Goal: Task Accomplishment & Management: Manage account settings

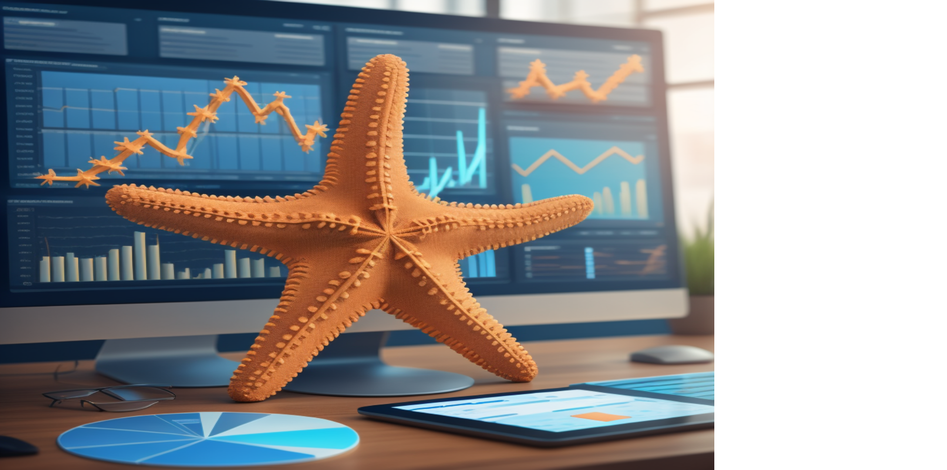
type input "**********"
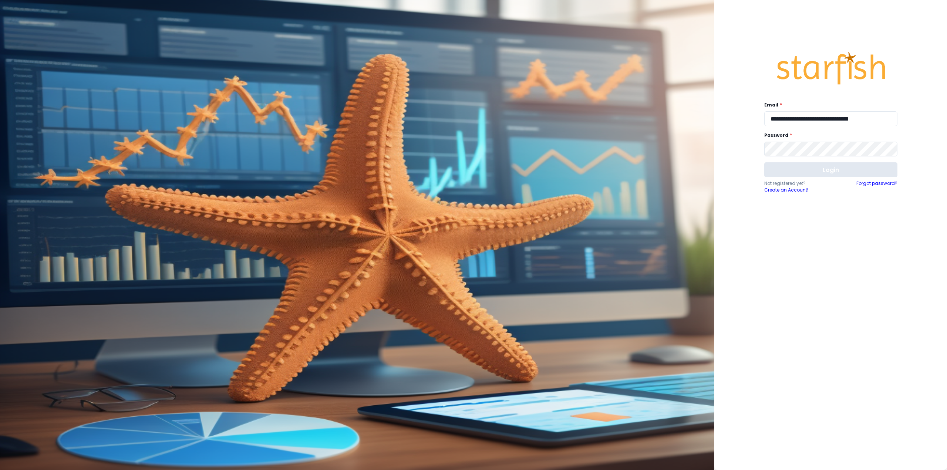
drag, startPoint x: 826, startPoint y: 167, endPoint x: 849, endPoint y: 164, distance: 23.1
click at [826, 168] on button "Login" at bounding box center [831, 169] width 133 height 15
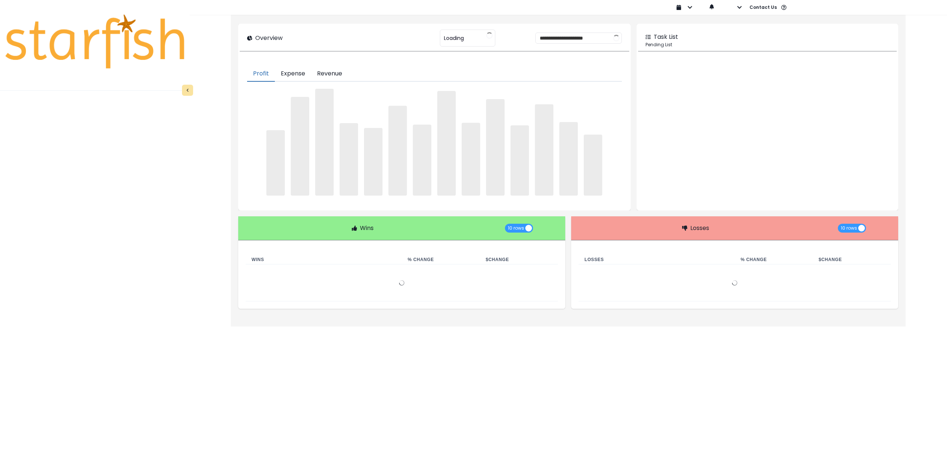
type input "**********"
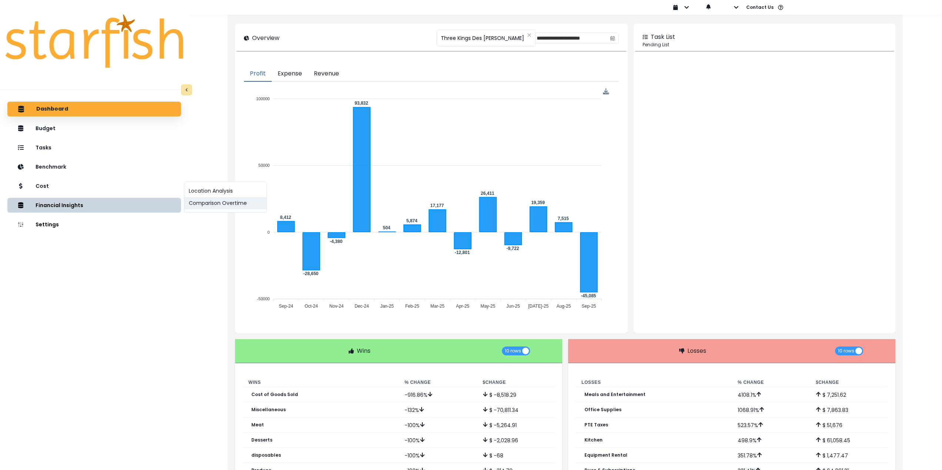
click at [219, 202] on button "Comparison Overtime" at bounding box center [225, 203] width 82 height 12
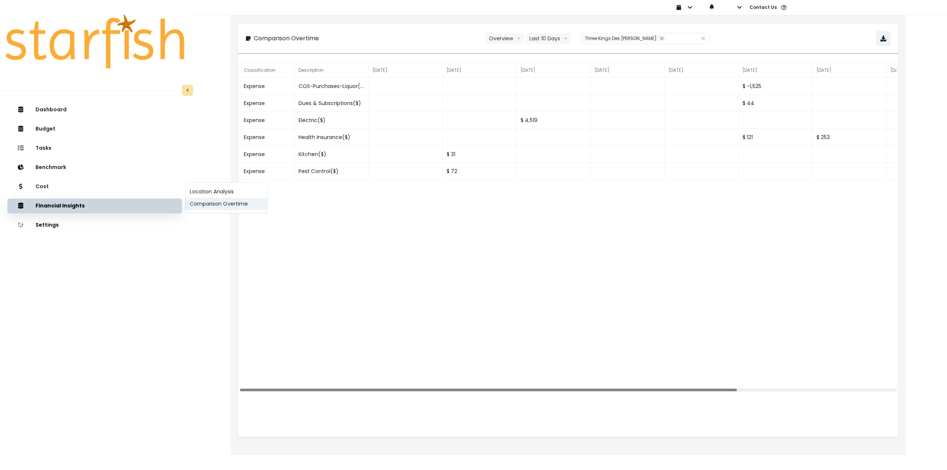
drag, startPoint x: 206, startPoint y: 206, endPoint x: 236, endPoint y: 199, distance: 31.1
click at [206, 206] on button "Comparison Overtime" at bounding box center [226, 204] width 82 height 12
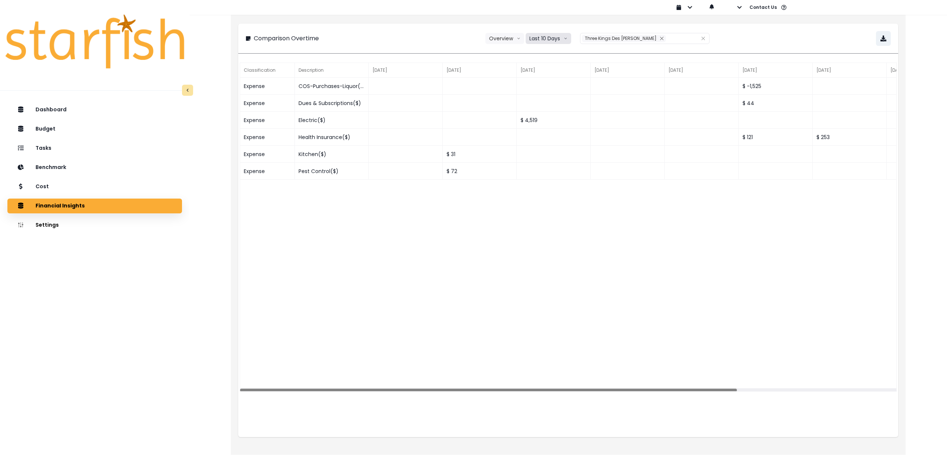
click at [549, 37] on button "Last 10 Days" at bounding box center [549, 38] width 46 height 11
click at [547, 80] on span "Last 15 Months" at bounding box center [548, 79] width 36 height 7
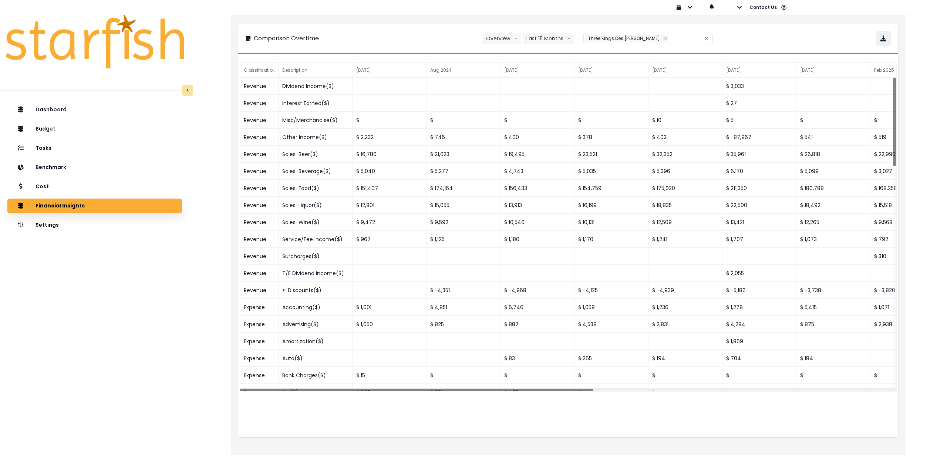
drag, startPoint x: 823, startPoint y: 36, endPoint x: 871, endPoint y: 36, distance: 47.7
click at [824, 35] on div "**********" at bounding box center [568, 38] width 645 height 15
click at [891, 36] on div "**********" at bounding box center [568, 39] width 660 height 30
click at [887, 37] on button "button" at bounding box center [883, 38] width 15 height 15
click at [61, 187] on div "Cost" at bounding box center [94, 187] width 163 height 16
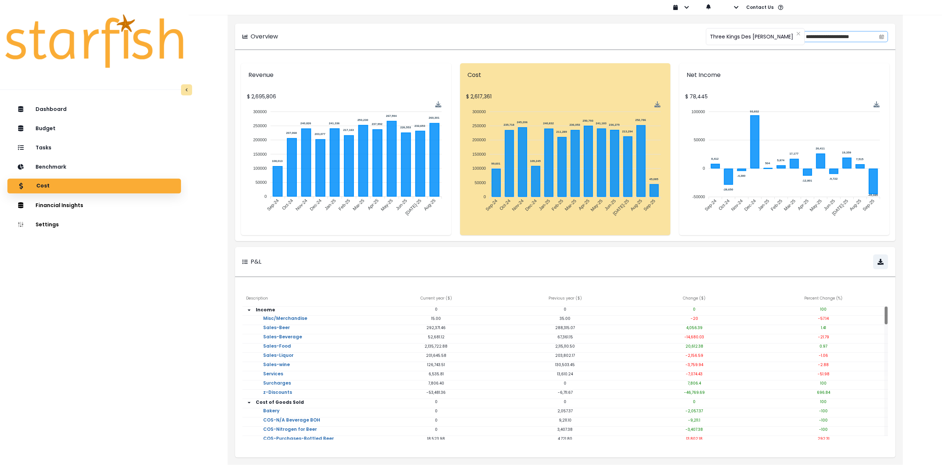
click at [883, 34] on icon "calendar" at bounding box center [881, 36] width 5 height 5
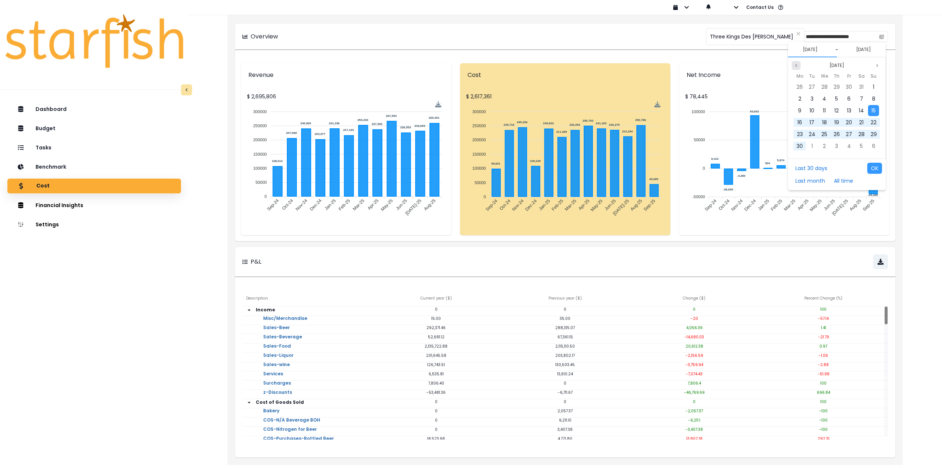
click at [797, 67] on icon "page previous" at bounding box center [796, 65] width 4 height 4
click at [834, 85] on div "1" at bounding box center [836, 86] width 11 height 11
click at [796, 65] on icon "page previous" at bounding box center [796, 65] width 4 height 4
click at [873, 133] on span "31" at bounding box center [873, 134] width 4 height 7
click at [879, 167] on button "OK" at bounding box center [874, 168] width 15 height 11
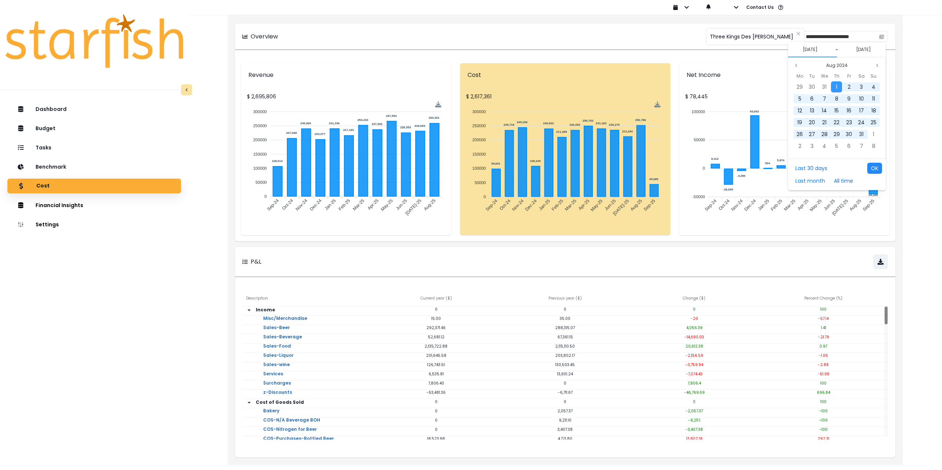
type input "**********"
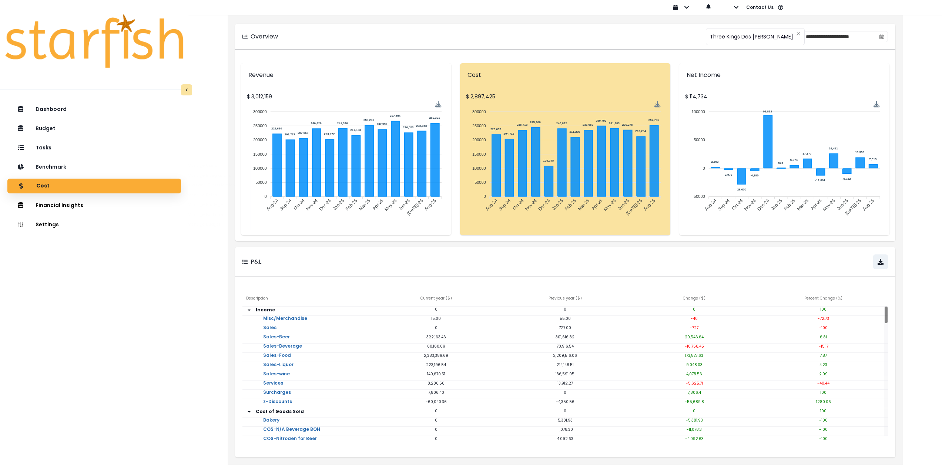
drag, startPoint x: 98, startPoint y: 303, endPoint x: 89, endPoint y: 272, distance: 33.1
click at [99, 303] on div "Dashboard Budget Tasks Benchmark Cost Financial Insights Location Analysis Comp…" at bounding box center [94, 307] width 188 height 415
click at [50, 145] on p "Tasks" at bounding box center [44, 147] width 17 height 7
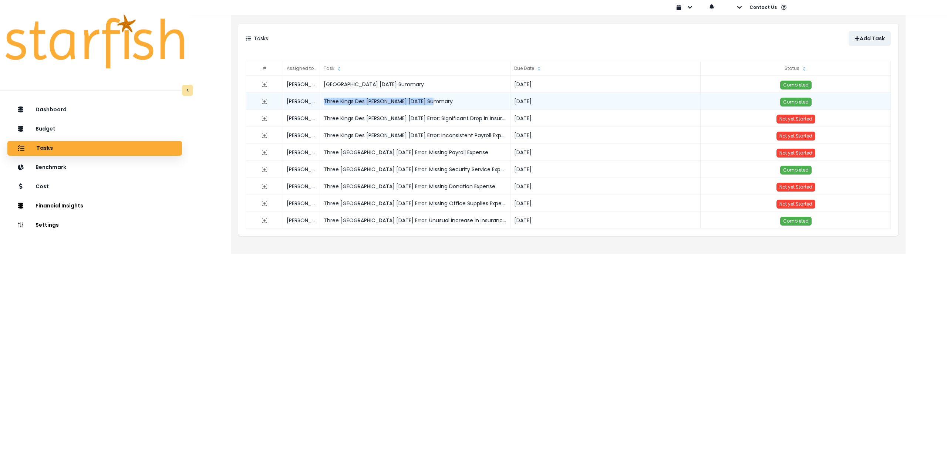
drag, startPoint x: 440, startPoint y: 101, endPoint x: 322, endPoint y: 102, distance: 118.1
click at [322, 102] on div "Three Kings Des [PERSON_NAME] [DATE] Summary" at bounding box center [415, 101] width 191 height 17
copy div "Three Kings Des [PERSON_NAME] [DATE] Summary"
click at [853, 37] on button "Add Task" at bounding box center [870, 38] width 42 height 15
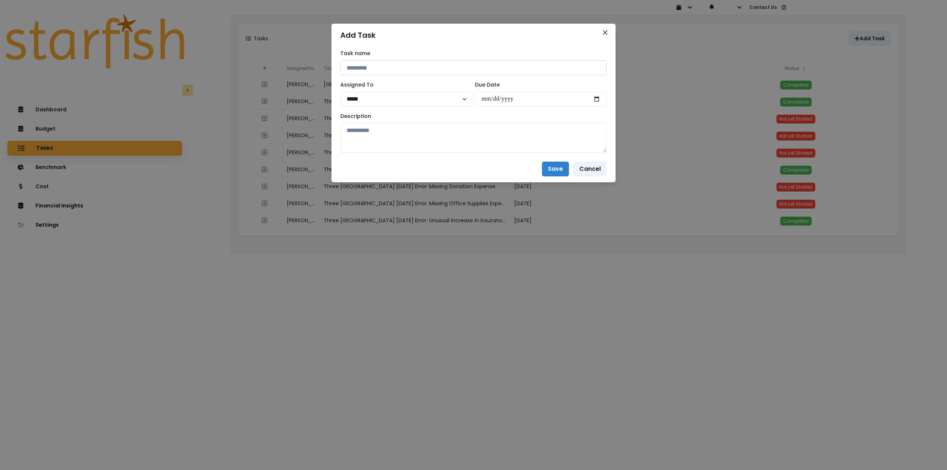
click at [374, 67] on input at bounding box center [473, 67] width 266 height 15
paste input "**********"
click at [419, 67] on input "**********" at bounding box center [473, 67] width 266 height 15
click at [419, 66] on input "**********" at bounding box center [473, 67] width 266 height 15
type input "**********"
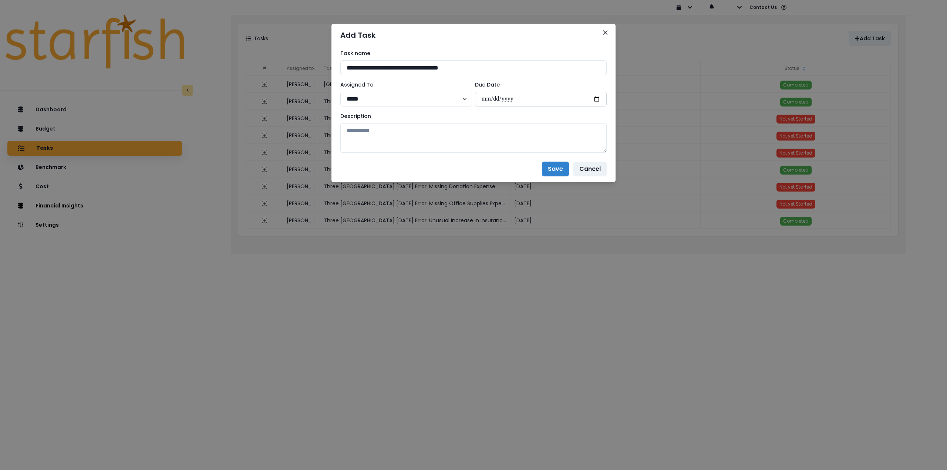
click at [599, 95] on input "date" at bounding box center [541, 99] width 132 height 15
click at [597, 97] on input "date" at bounding box center [541, 99] width 132 height 15
type input "**********"
click at [469, 147] on textarea at bounding box center [473, 138] width 266 height 30
click at [439, 138] on textarea at bounding box center [473, 138] width 266 height 30
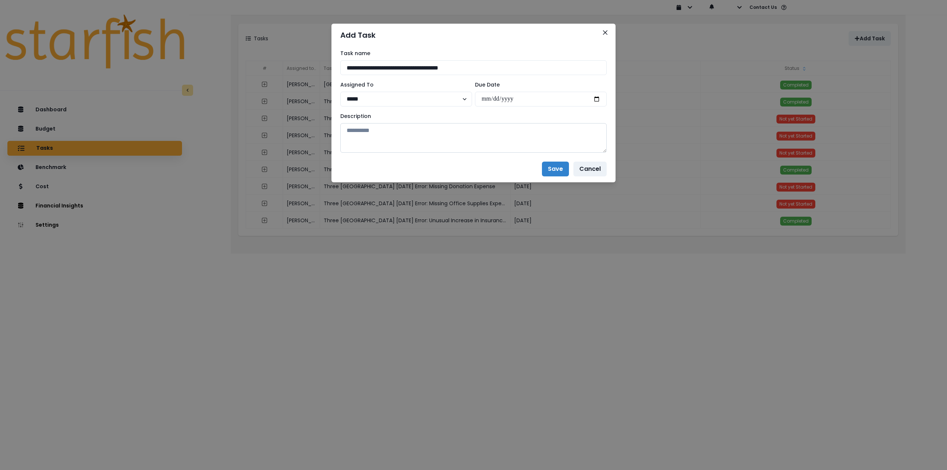
paste textarea "**********"
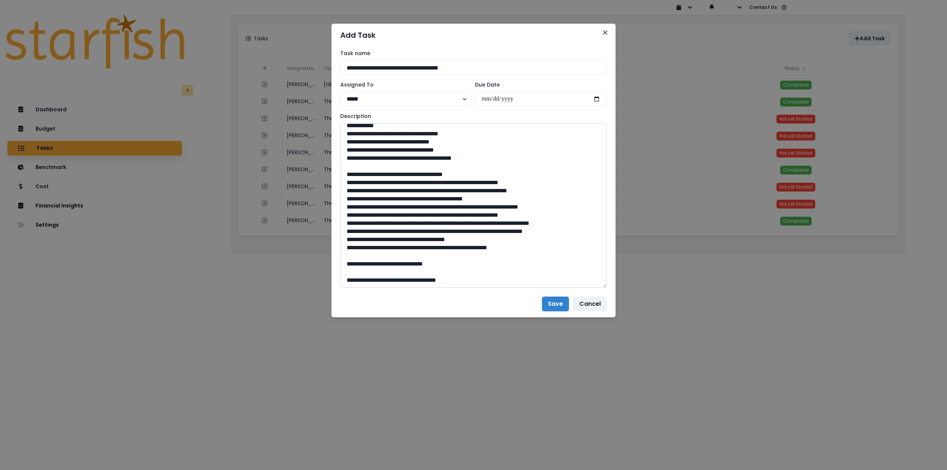
drag, startPoint x: 602, startPoint y: 147, endPoint x: 546, endPoint y: 298, distance: 160.6
click at [592, 288] on textarea at bounding box center [473, 205] width 266 height 165
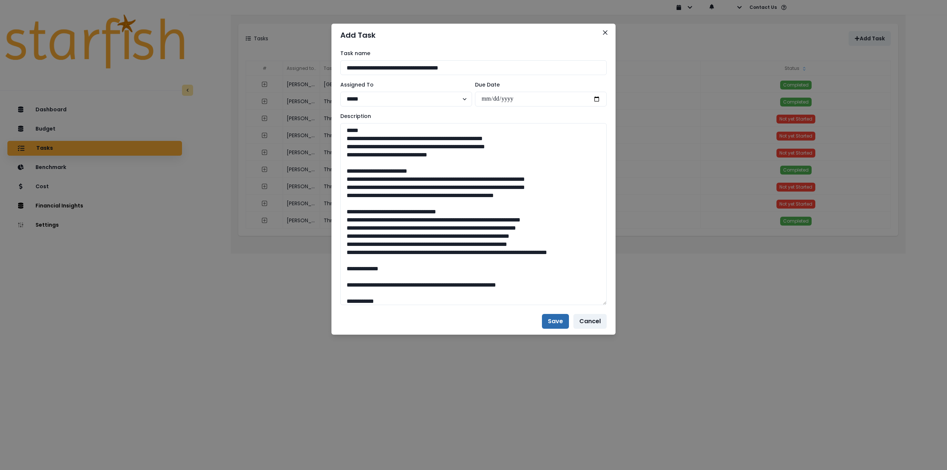
type textarea "**********"
click at [560, 320] on button "Save" at bounding box center [555, 321] width 27 height 15
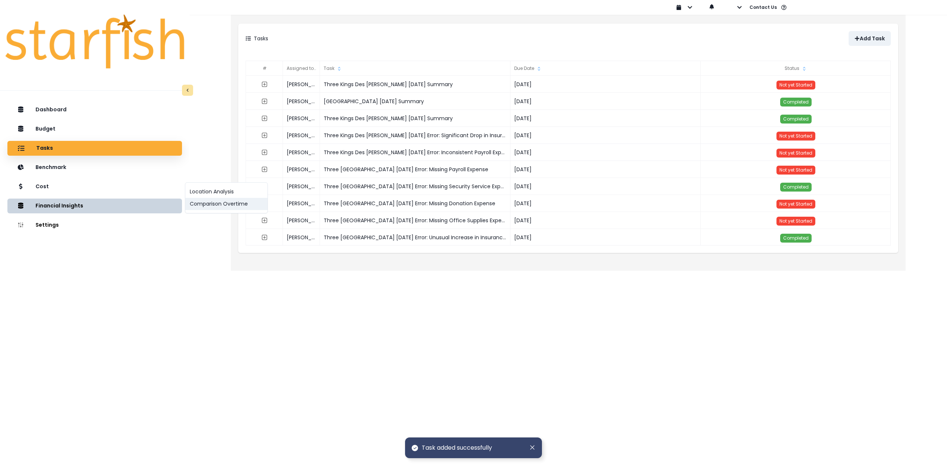
click at [245, 203] on button "Comparison Overtime" at bounding box center [226, 204] width 82 height 12
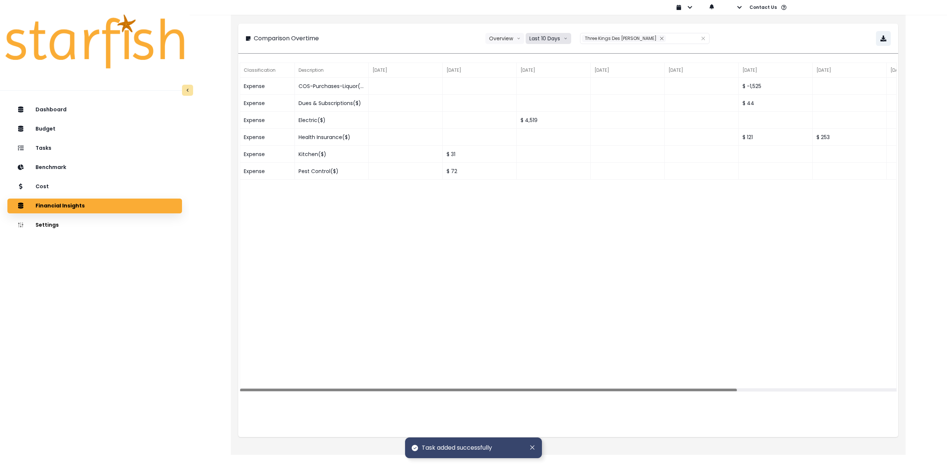
click at [548, 39] on button "Last 10 Days" at bounding box center [549, 38] width 46 height 11
click at [548, 77] on span "Last 15 Months" at bounding box center [548, 79] width 36 height 7
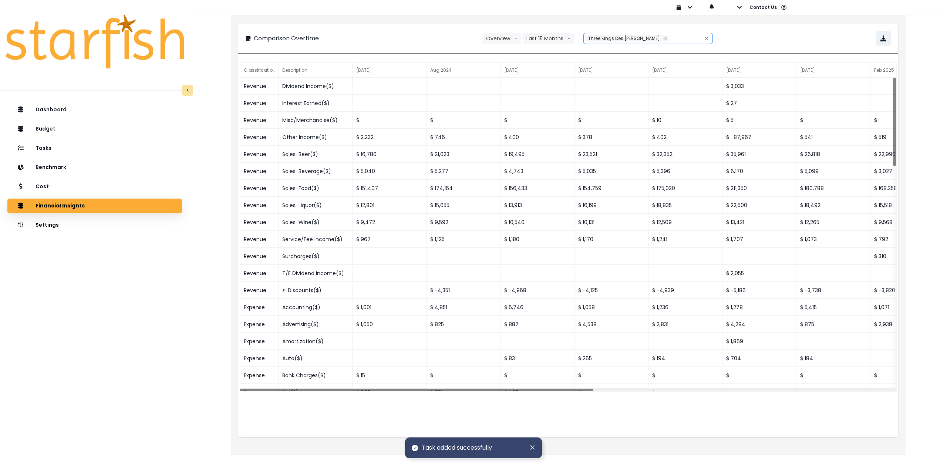
click at [669, 38] on div at bounding box center [675, 38] width 13 height 9
click at [664, 39] on icon "close" at bounding box center [665, 38] width 3 height 3
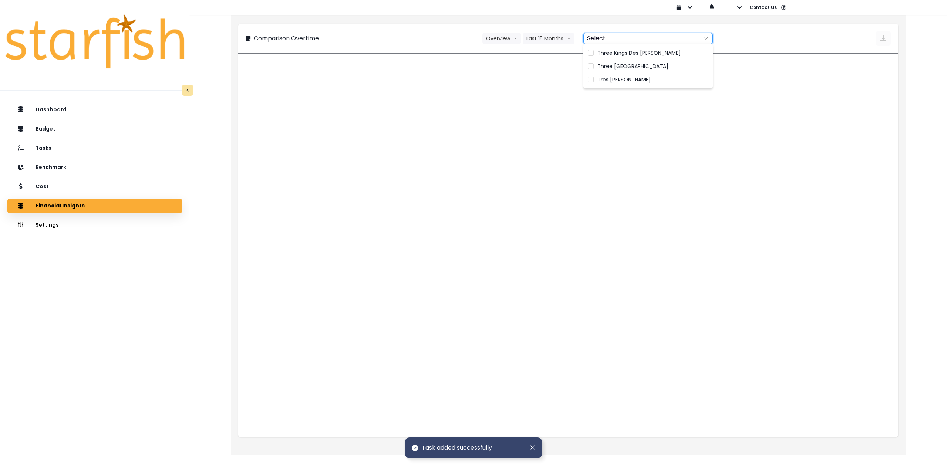
click at [629, 38] on div at bounding box center [640, 38] width 112 height 10
drag, startPoint x: 608, startPoint y: 69, endPoint x: 614, endPoint y: 67, distance: 6.2
click at [607, 69] on span "Three [GEOGRAPHIC_DATA]" at bounding box center [633, 66] width 71 height 7
type input "**********"
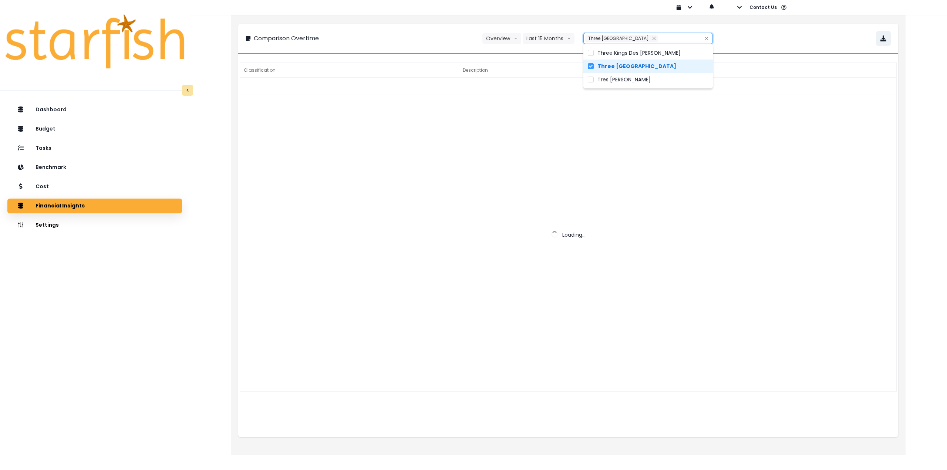
click at [796, 40] on div "**********" at bounding box center [568, 38] width 645 height 15
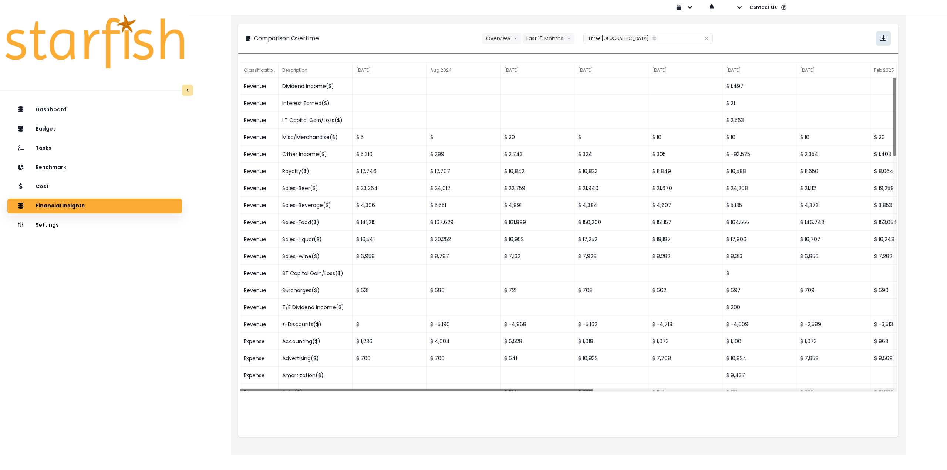
click at [883, 38] on icon "button" at bounding box center [884, 39] width 6 height 6
click at [47, 187] on p "Cost" at bounding box center [42, 187] width 13 height 7
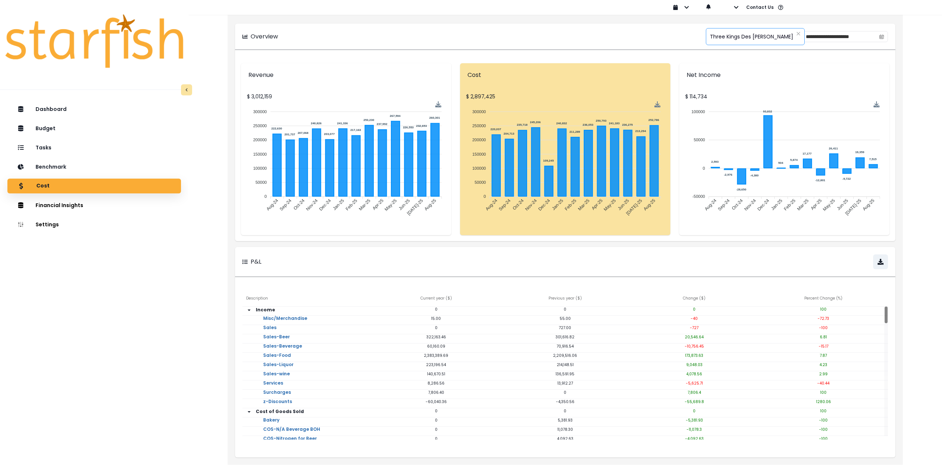
click at [723, 36] on span "Three Kings Des [PERSON_NAME]" at bounding box center [751, 37] width 83 height 16
click at [728, 83] on span "Three [GEOGRAPHIC_DATA]" at bounding box center [743, 84] width 102 height 13
type input "**********"
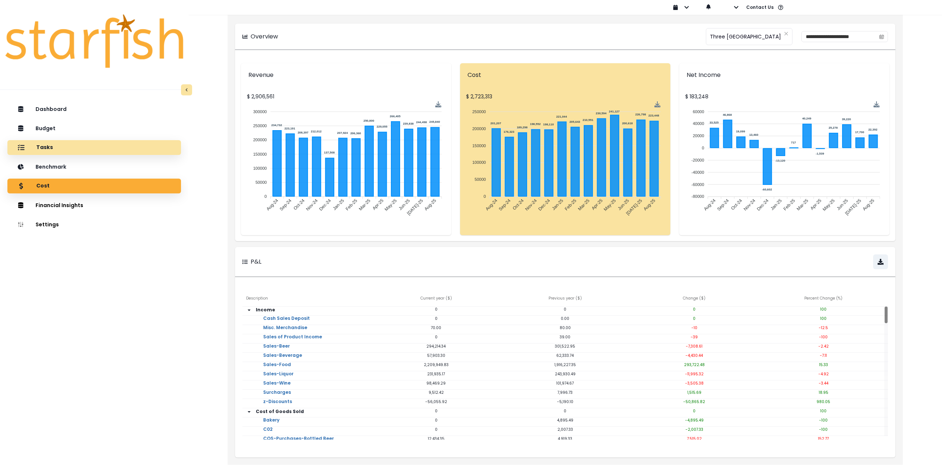
click at [77, 146] on div "Tasks" at bounding box center [94, 148] width 162 height 16
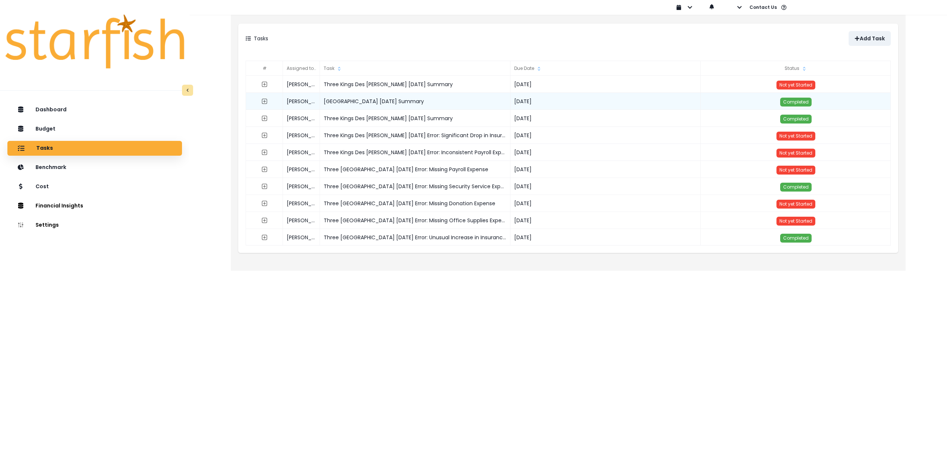
drag, startPoint x: 454, startPoint y: 101, endPoint x: 322, endPoint y: 102, distance: 131.7
click at [322, 102] on div "[GEOGRAPHIC_DATA] [DATE] Summary" at bounding box center [415, 101] width 191 height 17
copy div "[GEOGRAPHIC_DATA] [DATE] Summary"
click at [863, 39] on p "Add Task" at bounding box center [872, 39] width 25 height 6
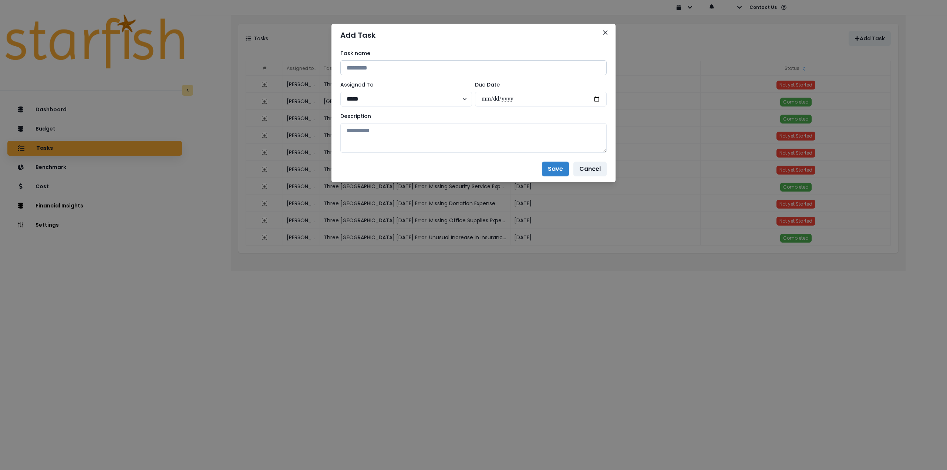
click at [424, 68] on input at bounding box center [473, 67] width 266 height 15
paste input "**********"
click at [428, 66] on input "**********" at bounding box center [473, 67] width 266 height 15
type input "**********"
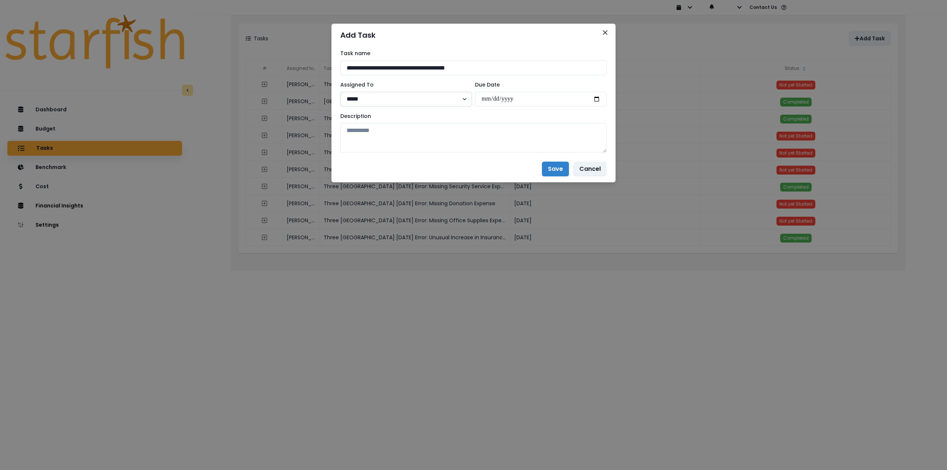
click at [404, 100] on select "***** ***** ******" at bounding box center [406, 99] width 132 height 15
drag, startPoint x: 597, startPoint y: 93, endPoint x: 594, endPoint y: 98, distance: 5.8
click at [596, 94] on input "date" at bounding box center [541, 99] width 132 height 15
click at [594, 98] on input "date" at bounding box center [541, 99] width 132 height 15
type input "**********"
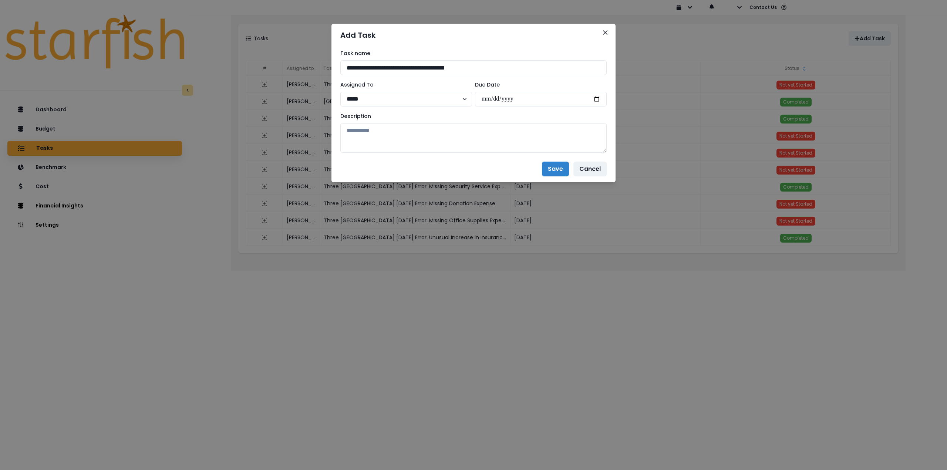
click at [496, 155] on div "**********" at bounding box center [474, 101] width 284 height 109
paste textarea "**********"
click at [396, 135] on textarea at bounding box center [473, 138] width 266 height 30
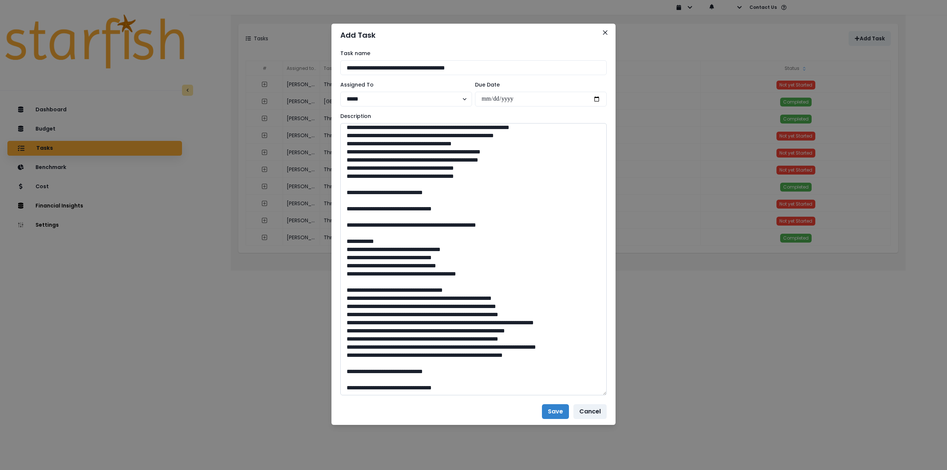
scroll to position [473, 0]
drag, startPoint x: 604, startPoint y: 151, endPoint x: 567, endPoint y: 417, distance: 268.9
click at [573, 396] on textarea at bounding box center [473, 259] width 266 height 272
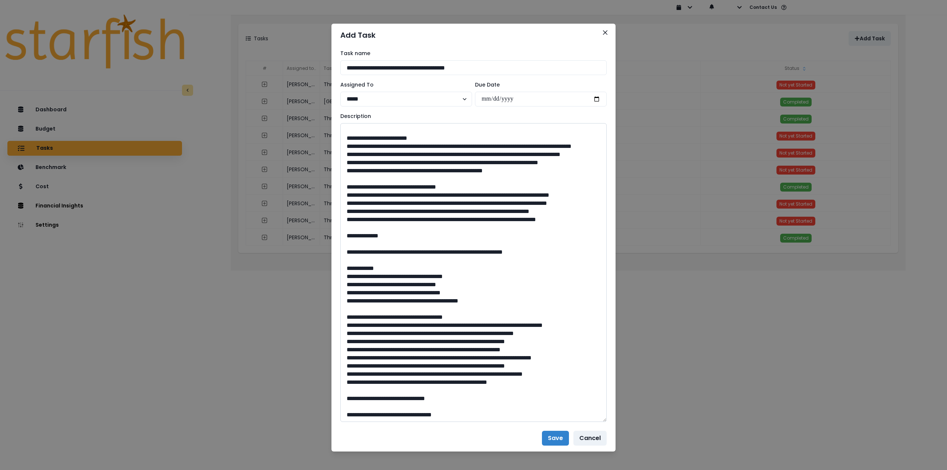
scroll to position [0, 0]
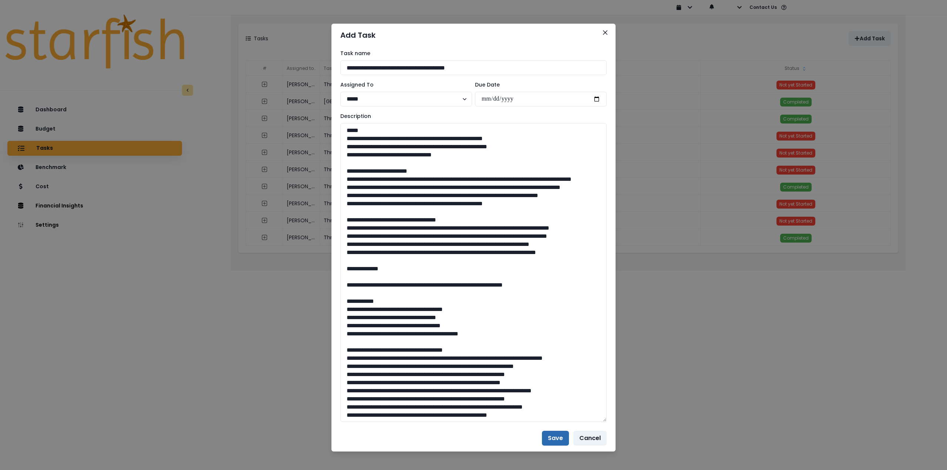
type textarea "**********"
drag, startPoint x: 554, startPoint y: 440, endPoint x: 468, endPoint y: 409, distance: 91.3
click at [553, 440] on button "Save" at bounding box center [555, 438] width 27 height 15
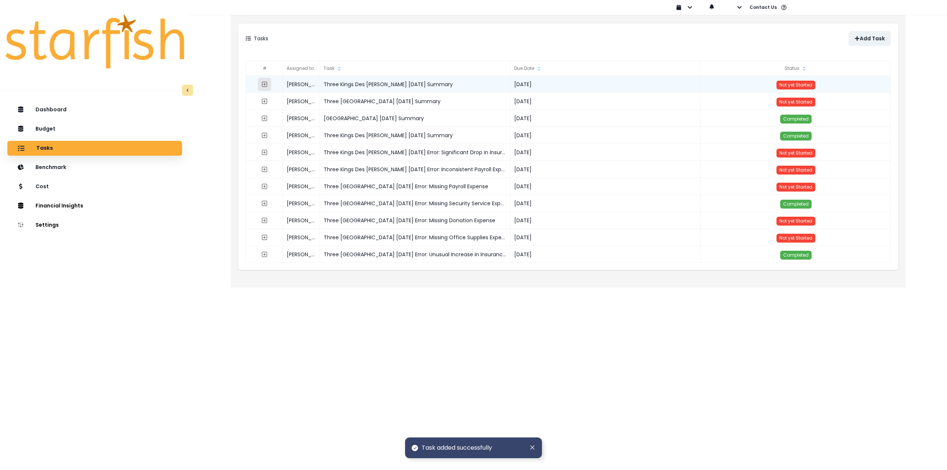
click at [266, 84] on icon "expand outline" at bounding box center [265, 84] width 6 height 6
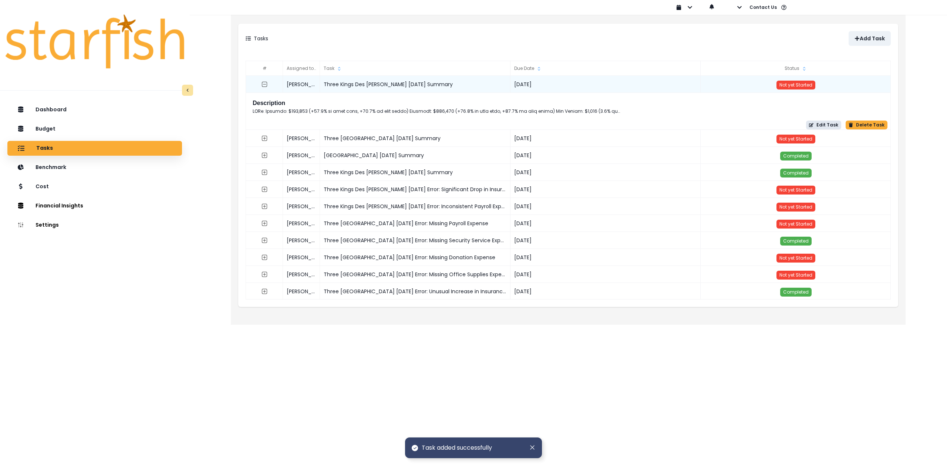
click at [840, 123] on button "Edit Task" at bounding box center [823, 125] width 35 height 9
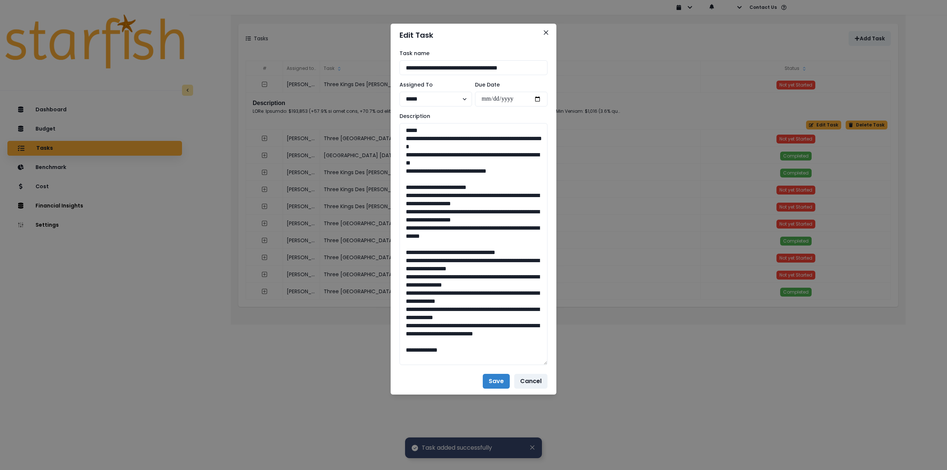
drag, startPoint x: 544, startPoint y: 150, endPoint x: 557, endPoint y: 384, distance: 233.8
click at [566, 406] on div "**********" at bounding box center [473, 235] width 947 height 470
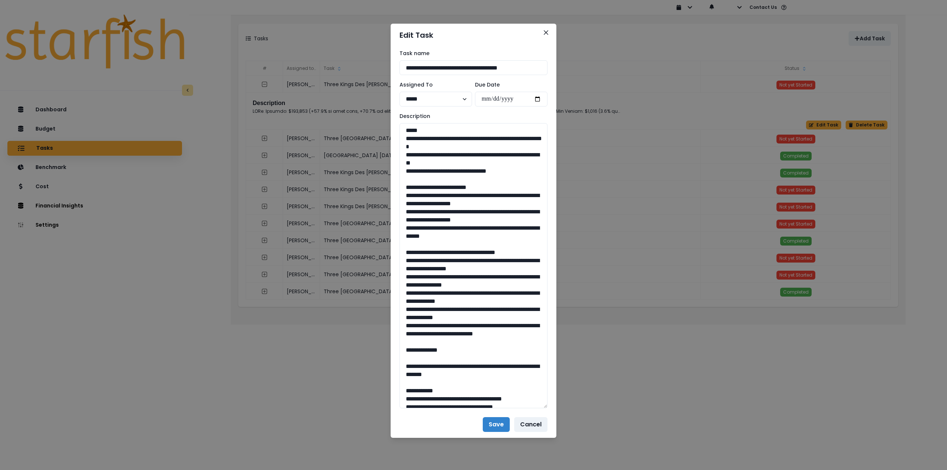
drag, startPoint x: 443, startPoint y: 154, endPoint x: 368, endPoint y: 141, distance: 76.2
drag, startPoint x: 472, startPoint y: 233, endPoint x: 389, endPoint y: 198, distance: 90.4
click at [389, 198] on div "**********" at bounding box center [473, 235] width 947 height 470
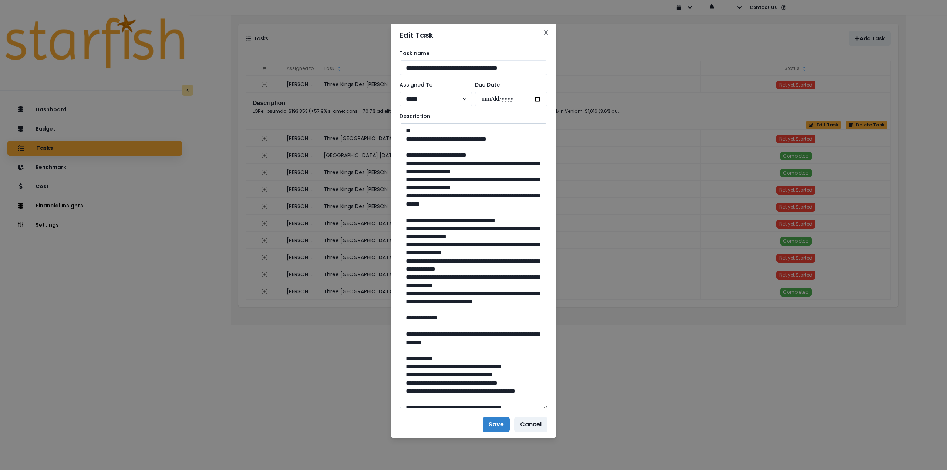
scroll to position [37, 0]
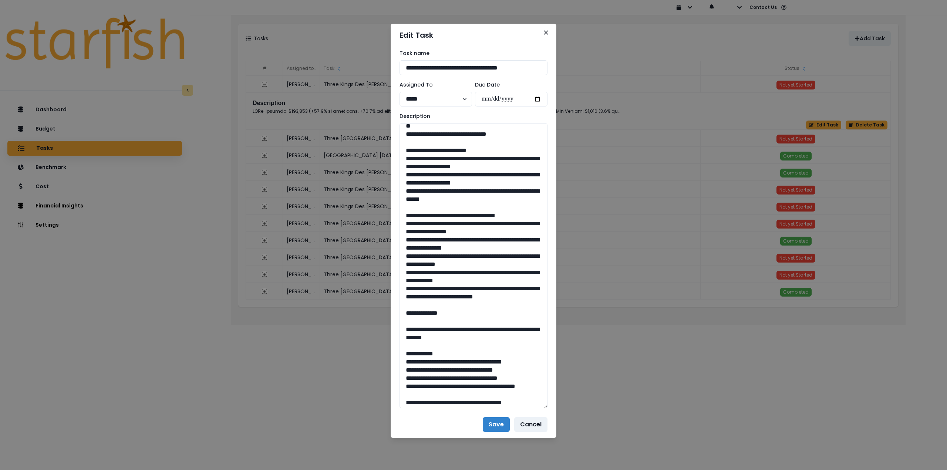
drag, startPoint x: 434, startPoint y: 272, endPoint x: 392, endPoint y: 222, distance: 65.7
click at [392, 222] on div "**********" at bounding box center [474, 229] width 166 height 365
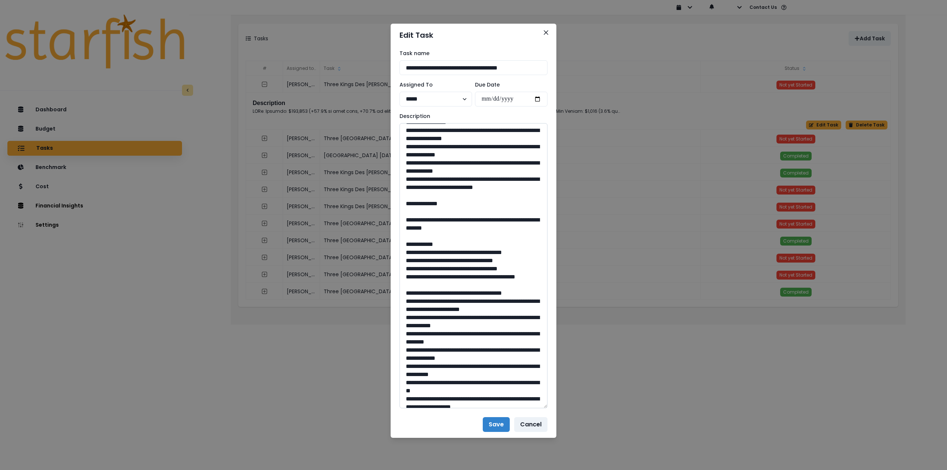
scroll to position [148, 0]
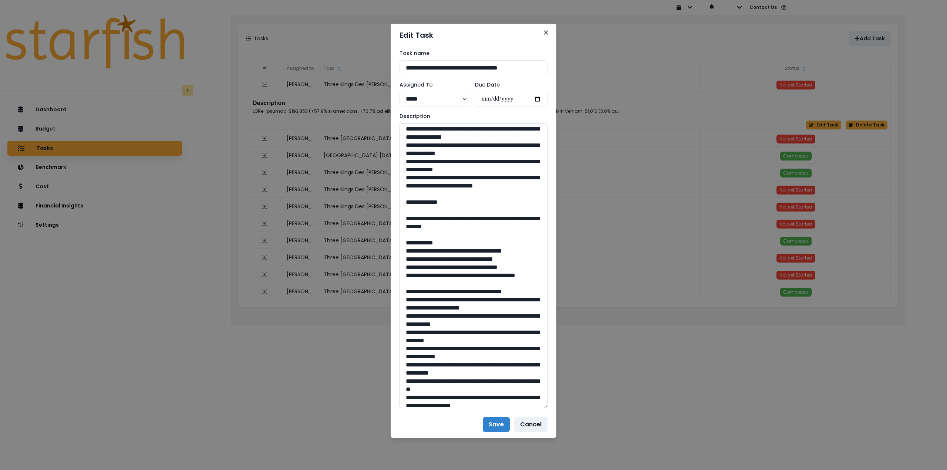
drag, startPoint x: 427, startPoint y: 225, endPoint x: 522, endPoint y: 237, distance: 95.8
click at [522, 237] on textarea at bounding box center [474, 265] width 148 height 285
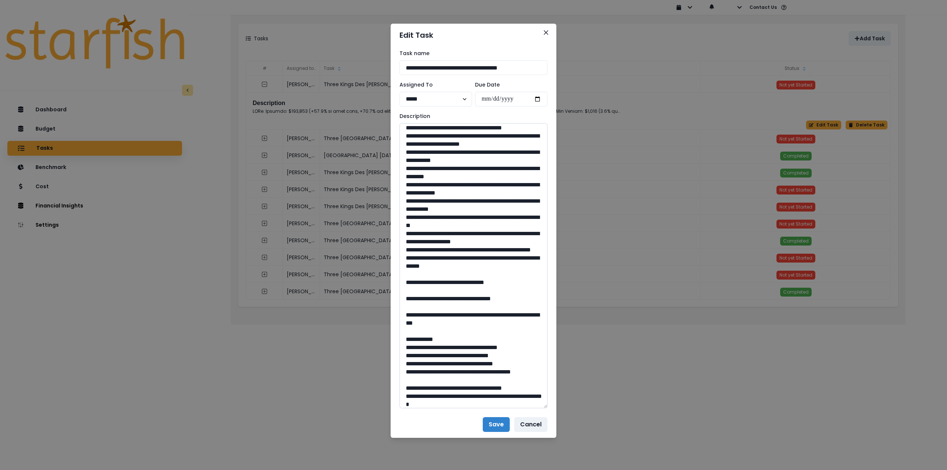
scroll to position [333, 0]
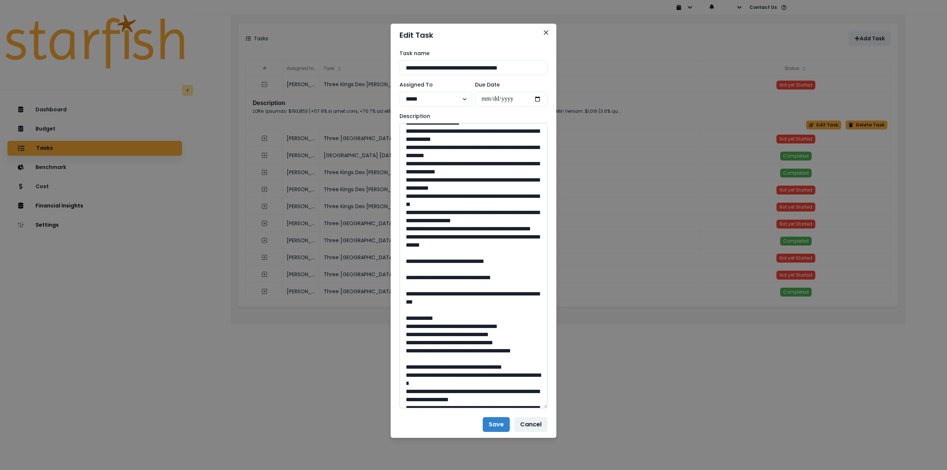
drag, startPoint x: 478, startPoint y: 286, endPoint x: 459, endPoint y: 287, distance: 19.6
click at [459, 287] on textarea at bounding box center [474, 265] width 148 height 285
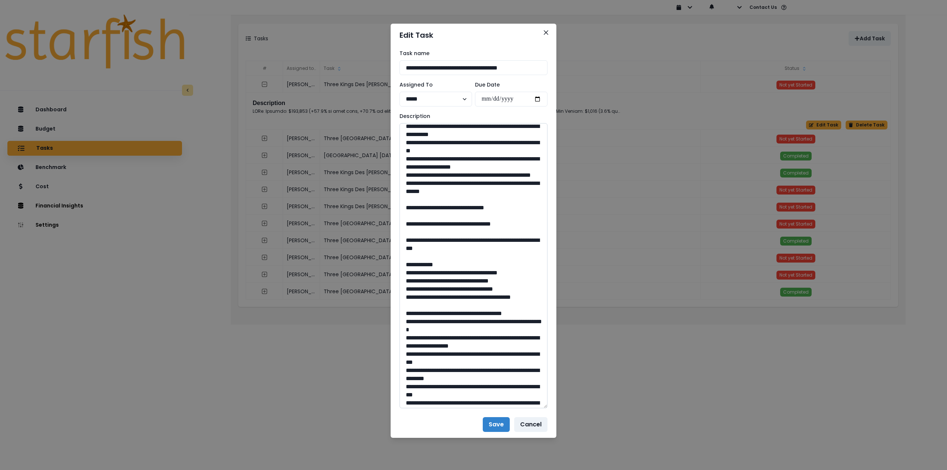
scroll to position [407, 0]
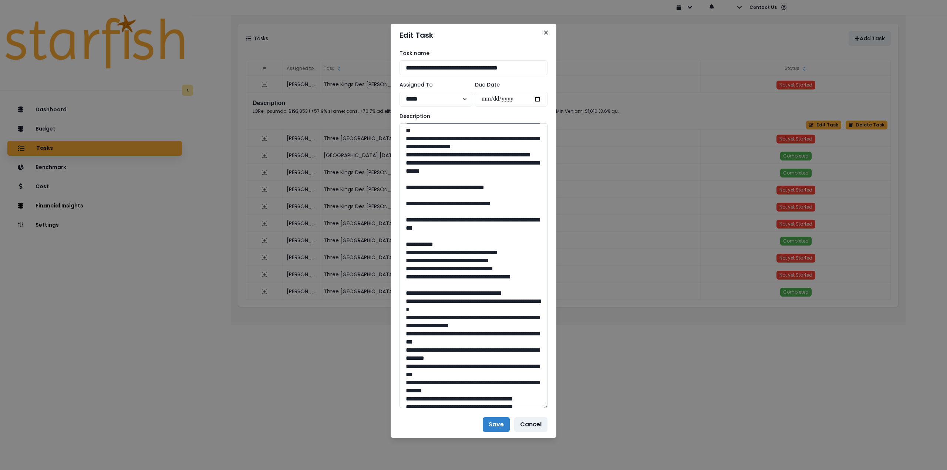
drag, startPoint x: 427, startPoint y: 244, endPoint x: 494, endPoint y: 255, distance: 67.9
click at [494, 255] on textarea at bounding box center [474, 265] width 148 height 285
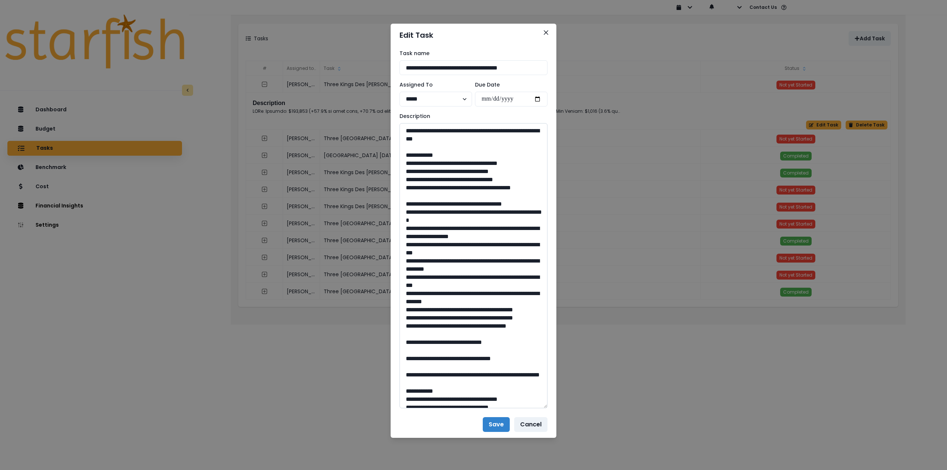
scroll to position [555, 0]
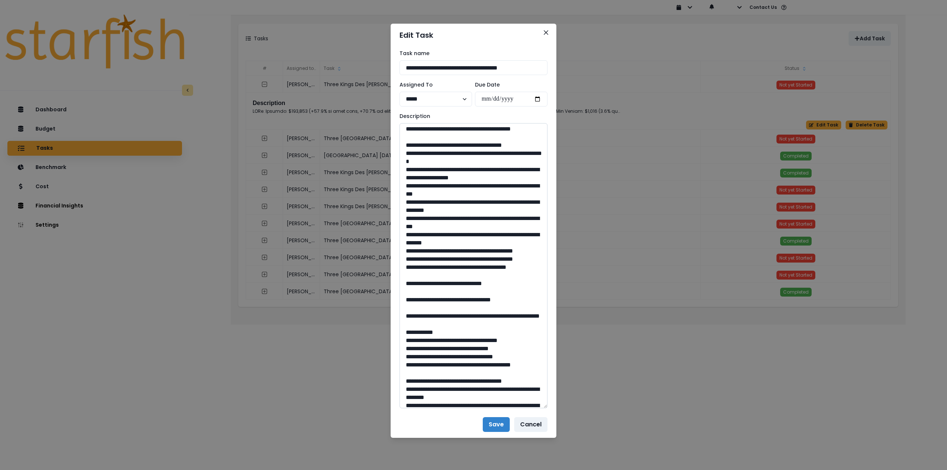
drag, startPoint x: 478, startPoint y: 350, endPoint x: 458, endPoint y: 349, distance: 20.0
click at [458, 349] on textarea at bounding box center [474, 265] width 148 height 285
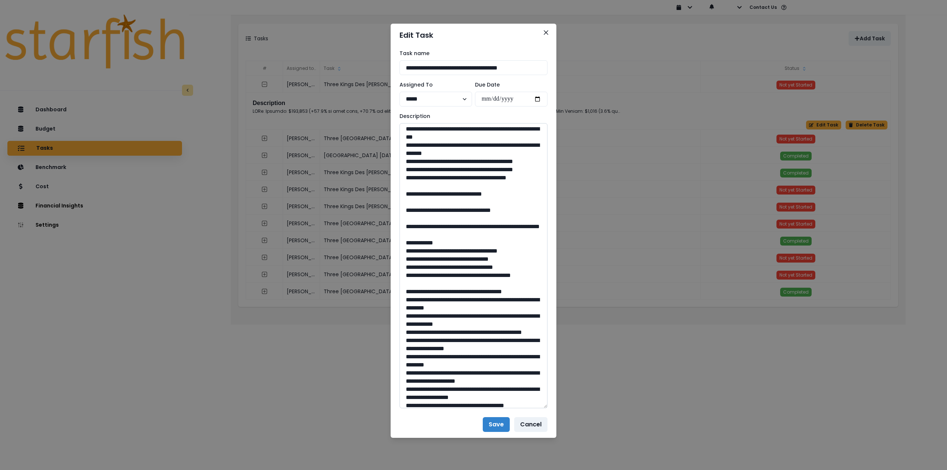
scroll to position [703, 0]
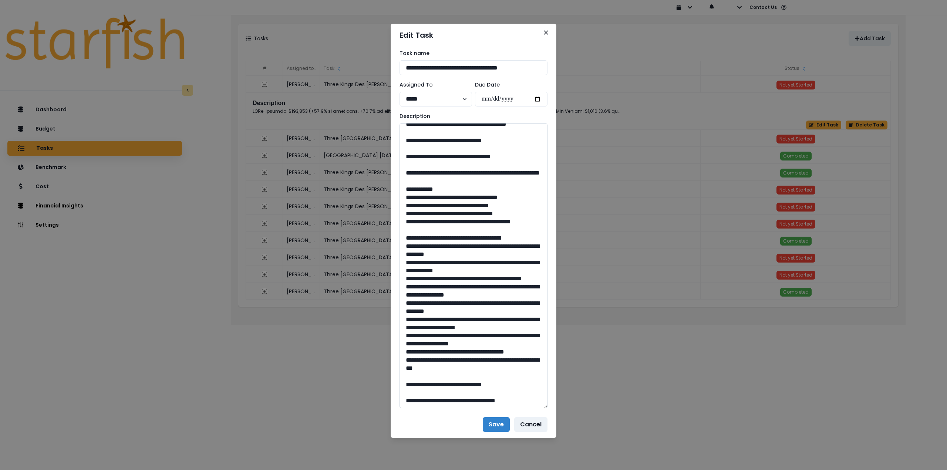
drag, startPoint x: 429, startPoint y: 233, endPoint x: 481, endPoint y: 241, distance: 52.0
click at [481, 241] on textarea at bounding box center [474, 265] width 148 height 285
drag, startPoint x: 429, startPoint y: 233, endPoint x: 475, endPoint y: 244, distance: 47.0
click at [475, 244] on textarea at bounding box center [474, 265] width 148 height 285
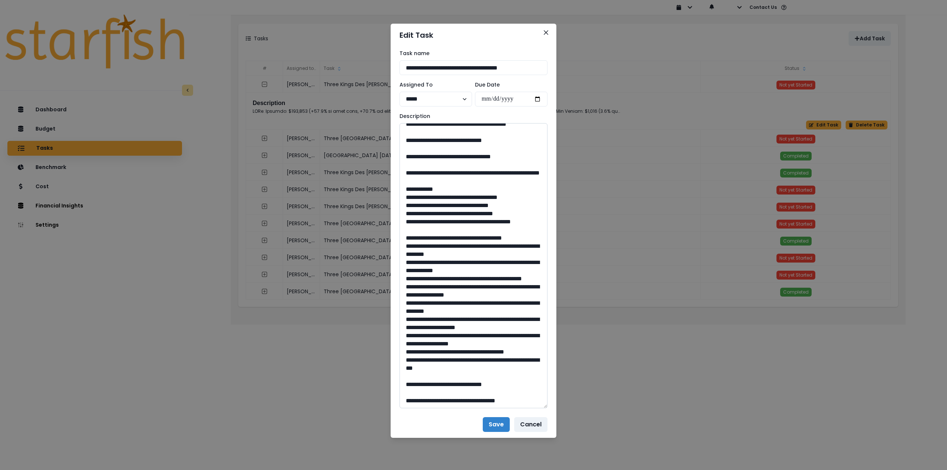
drag, startPoint x: 476, startPoint y: 385, endPoint x: 459, endPoint y: 385, distance: 17.0
click at [459, 385] on textarea at bounding box center [474, 265] width 148 height 285
click at [548, 30] on button "Close" at bounding box center [546, 33] width 12 height 12
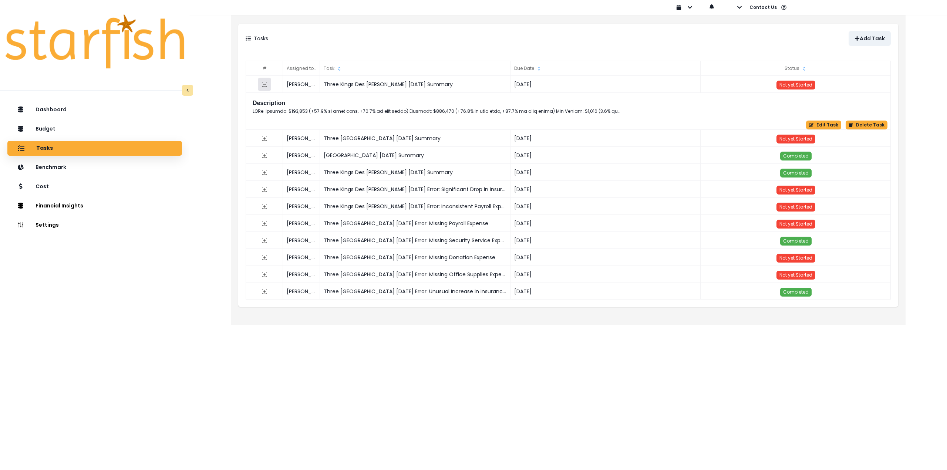
click at [264, 84] on icon "collasped outline" at bounding box center [264, 84] width 3 height 0
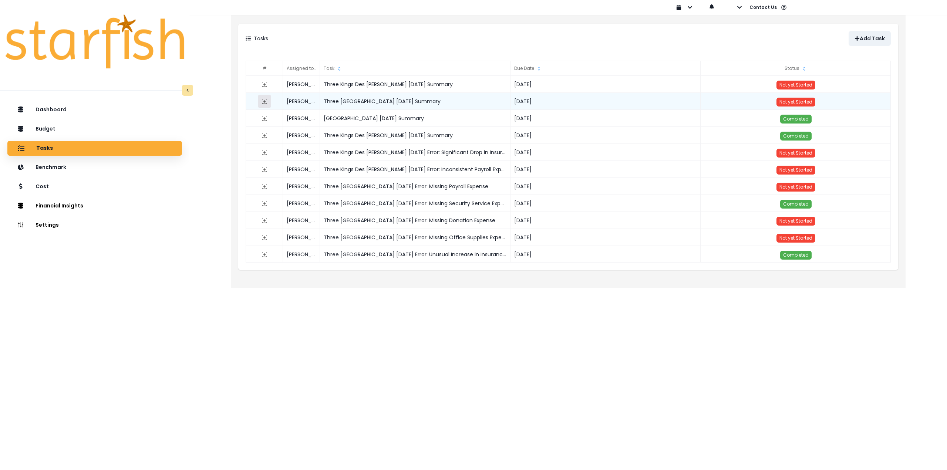
drag, startPoint x: 267, startPoint y: 104, endPoint x: 332, endPoint y: 109, distance: 65.0
click at [267, 104] on icon "expand outline" at bounding box center [265, 101] width 6 height 6
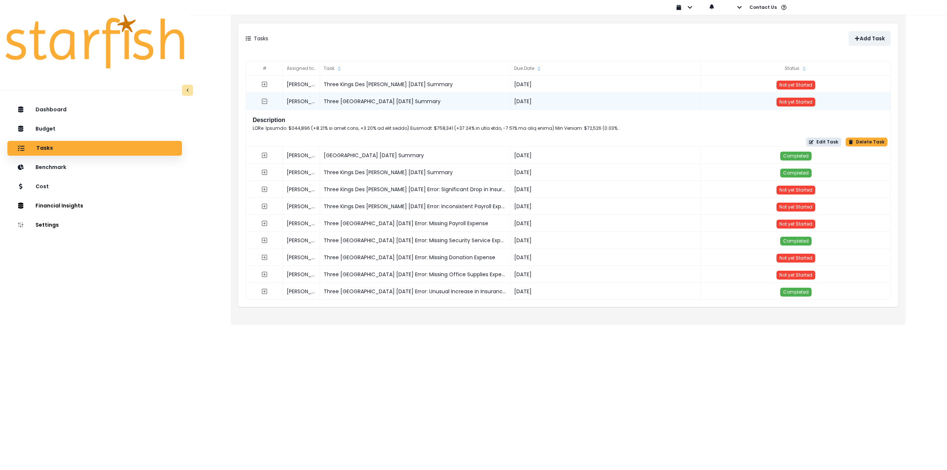
click at [822, 143] on button "Edit Task" at bounding box center [823, 142] width 35 height 9
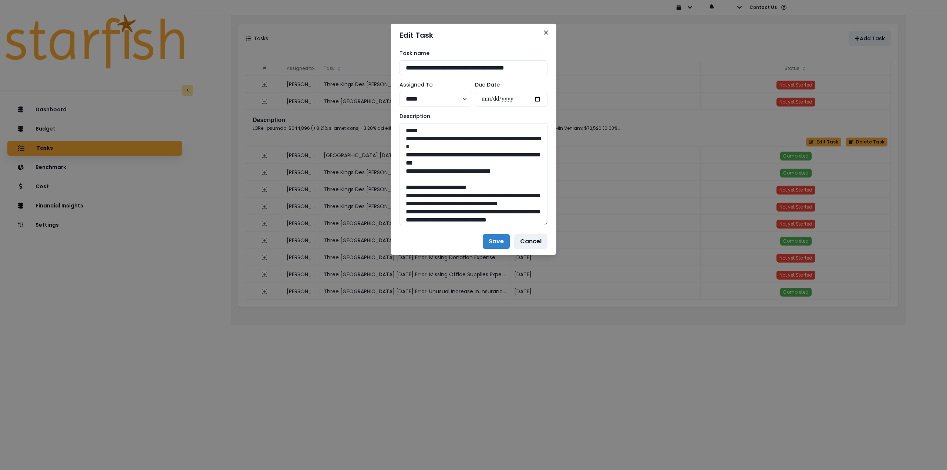
drag, startPoint x: 544, startPoint y: 149, endPoint x: 573, endPoint y: 387, distance: 240.1
click at [592, 430] on div "**********" at bounding box center [473, 235] width 947 height 470
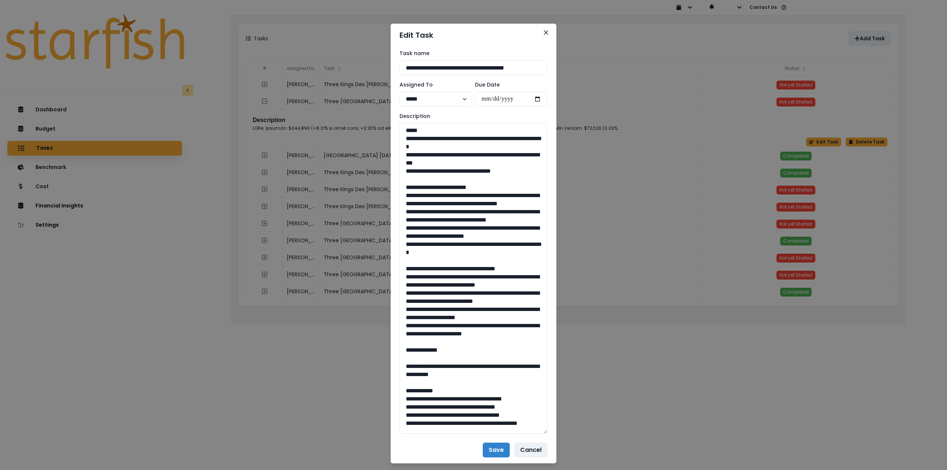
drag, startPoint x: 467, startPoint y: 165, endPoint x: 392, endPoint y: 141, distance: 78.7
drag, startPoint x: 401, startPoint y: 196, endPoint x: 503, endPoint y: 275, distance: 128.7
click at [503, 275] on textarea at bounding box center [474, 278] width 148 height 311
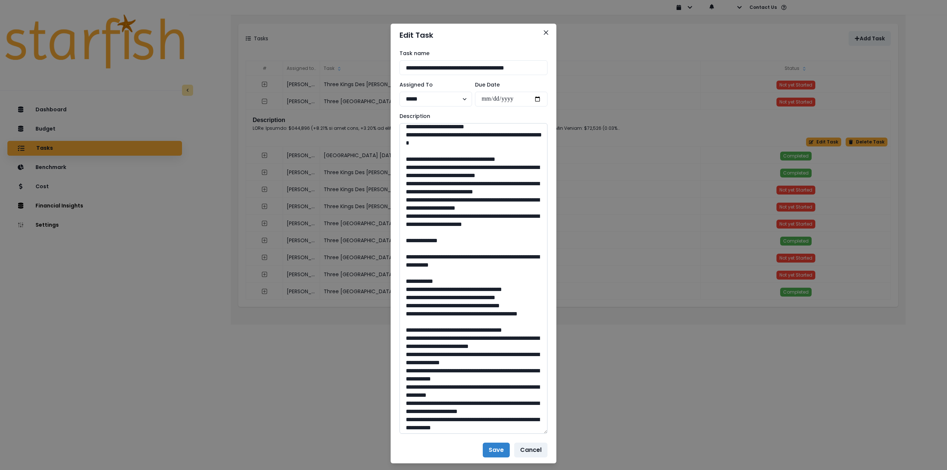
scroll to position [111, 0]
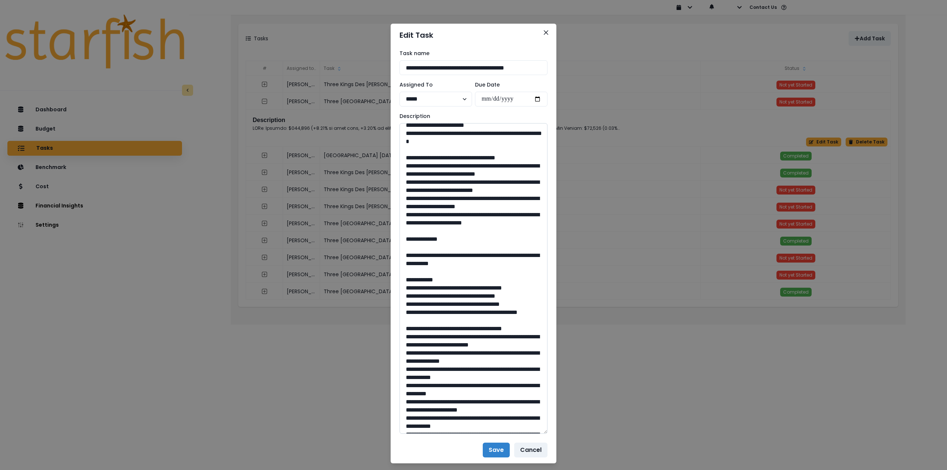
drag, startPoint x: 400, startPoint y: 191, endPoint x: 539, endPoint y: 268, distance: 159.3
click at [539, 268] on textarea at bounding box center [474, 278] width 148 height 311
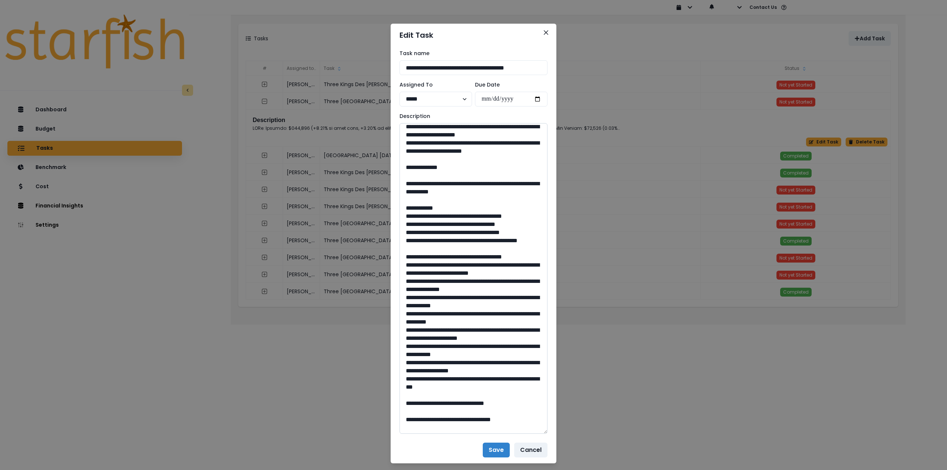
scroll to position [185, 0]
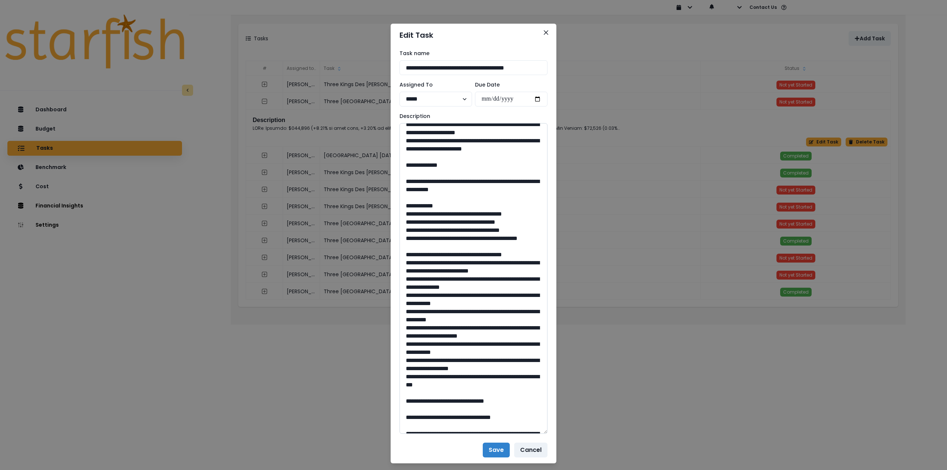
drag, startPoint x: 423, startPoint y: 221, endPoint x: 531, endPoint y: 231, distance: 108.9
click at [531, 231] on textarea at bounding box center [474, 278] width 148 height 311
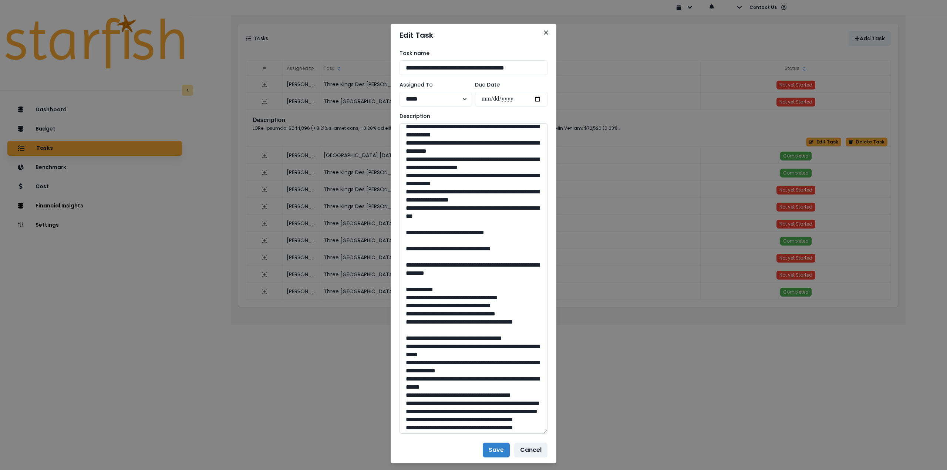
scroll to position [370, 0]
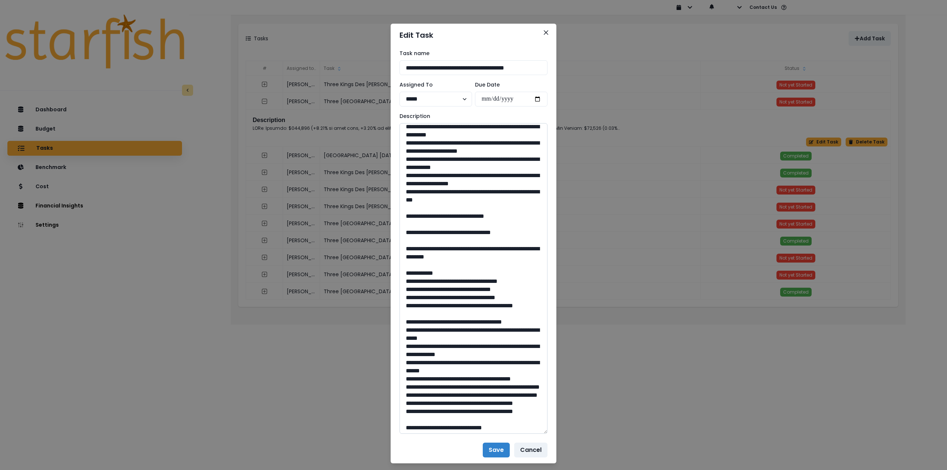
drag, startPoint x: 476, startPoint y: 273, endPoint x: 456, endPoint y: 273, distance: 20.7
click at [456, 273] on textarea at bounding box center [474, 278] width 148 height 311
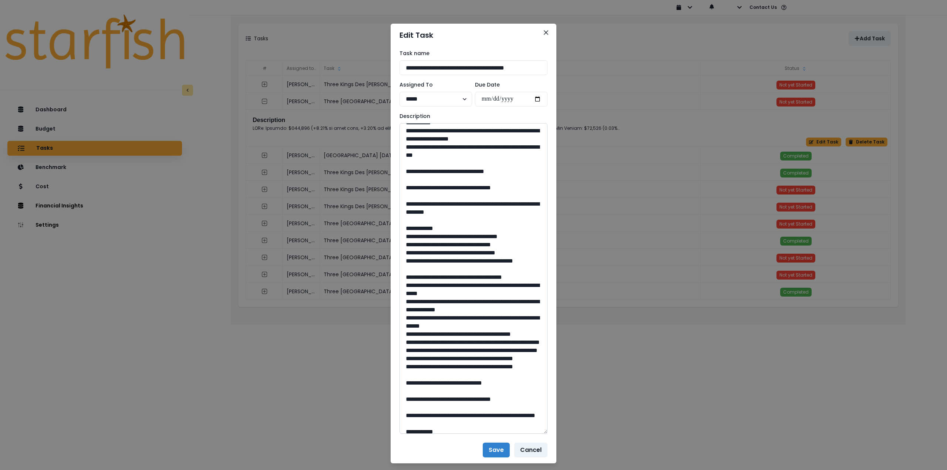
scroll to position [444, 0]
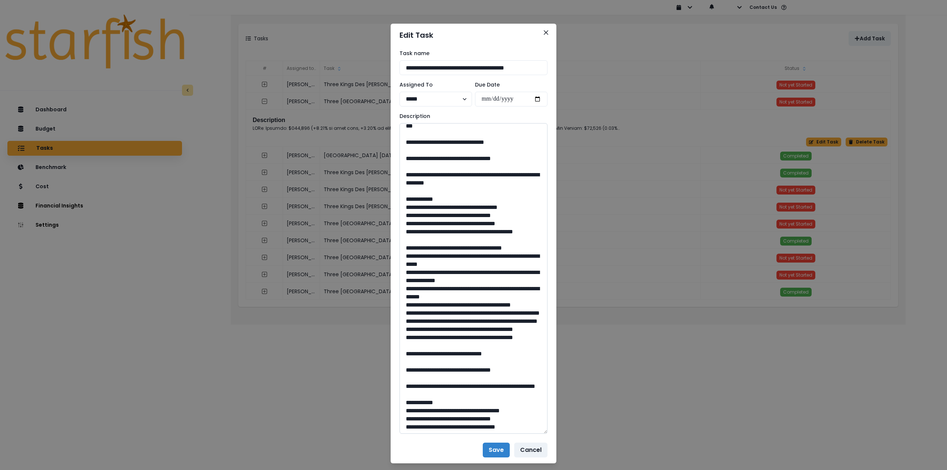
drag, startPoint x: 426, startPoint y: 232, endPoint x: 491, endPoint y: 246, distance: 66.7
click at [491, 246] on textarea at bounding box center [474, 278] width 148 height 311
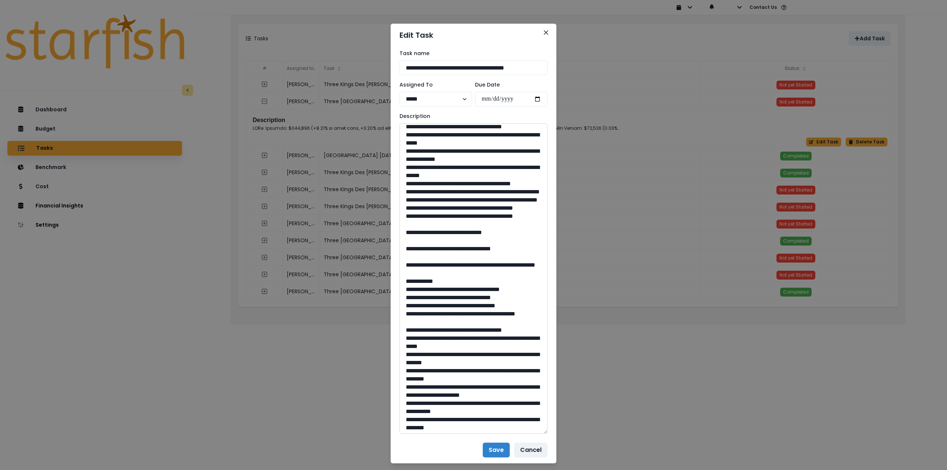
scroll to position [592, 0]
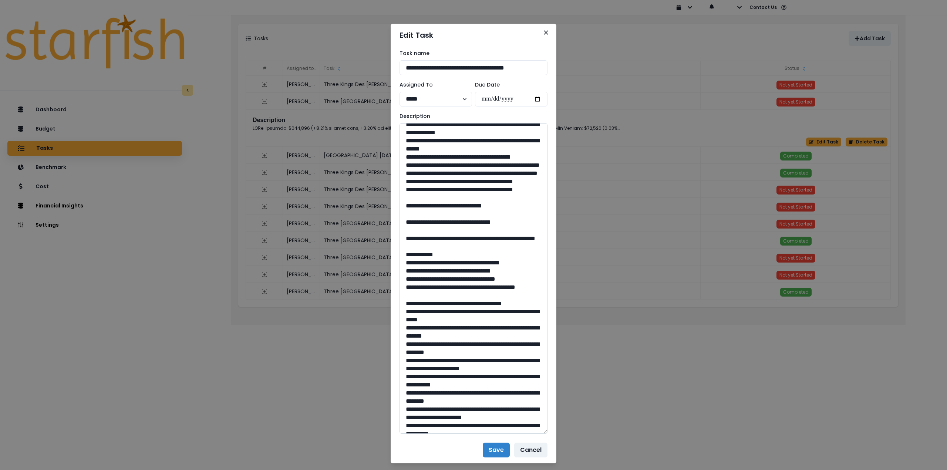
drag, startPoint x: 474, startPoint y: 302, endPoint x: 456, endPoint y: 303, distance: 19.0
click at [456, 303] on textarea at bounding box center [474, 278] width 148 height 311
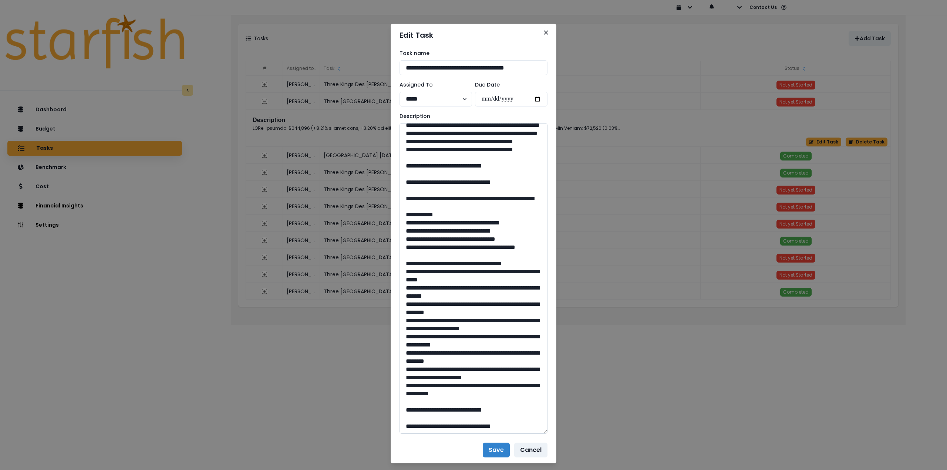
scroll to position [703, 0]
drag, startPoint x: 424, startPoint y: 228, endPoint x: 480, endPoint y: 237, distance: 57.4
click at [480, 237] on textarea at bounding box center [474, 278] width 148 height 311
drag, startPoint x: 470, startPoint y: 410, endPoint x: 455, endPoint y: 412, distance: 14.9
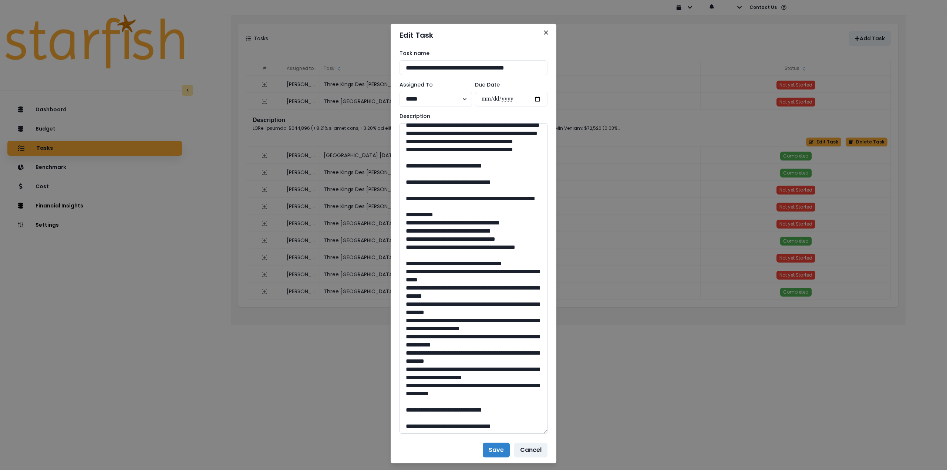
click at [455, 412] on textarea at bounding box center [474, 278] width 148 height 311
